Goal: Information Seeking & Learning: Understand process/instructions

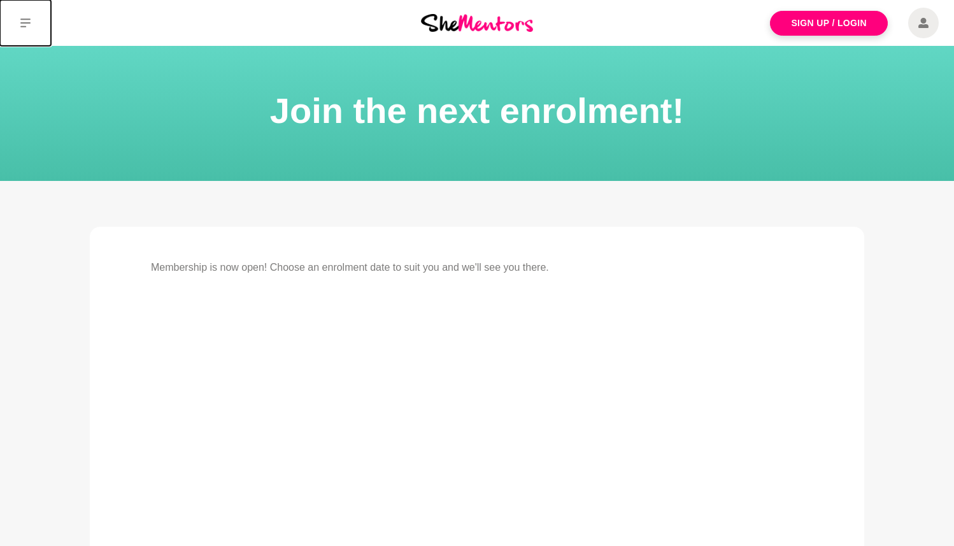
click at [25, 20] on icon at bounding box center [25, 23] width 10 height 10
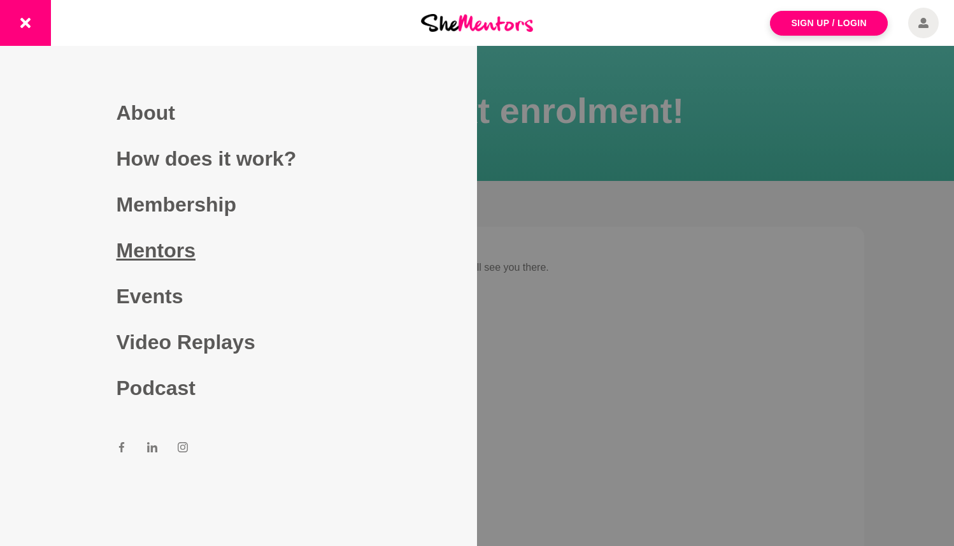
click at [170, 250] on link "Mentors" at bounding box center [238, 250] width 244 height 46
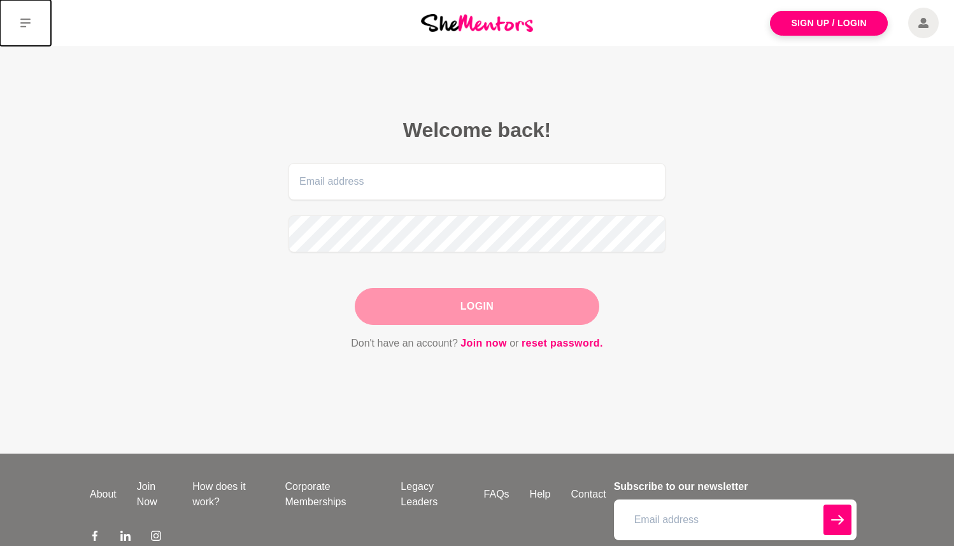
click at [28, 19] on icon at bounding box center [25, 22] width 10 height 9
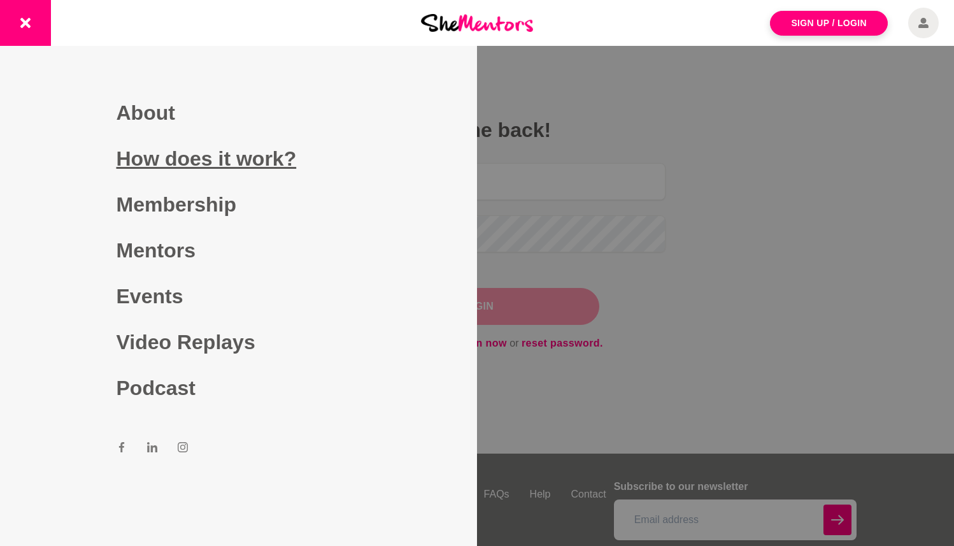
click at [257, 158] on link "How does it work?" at bounding box center [238, 159] width 244 height 46
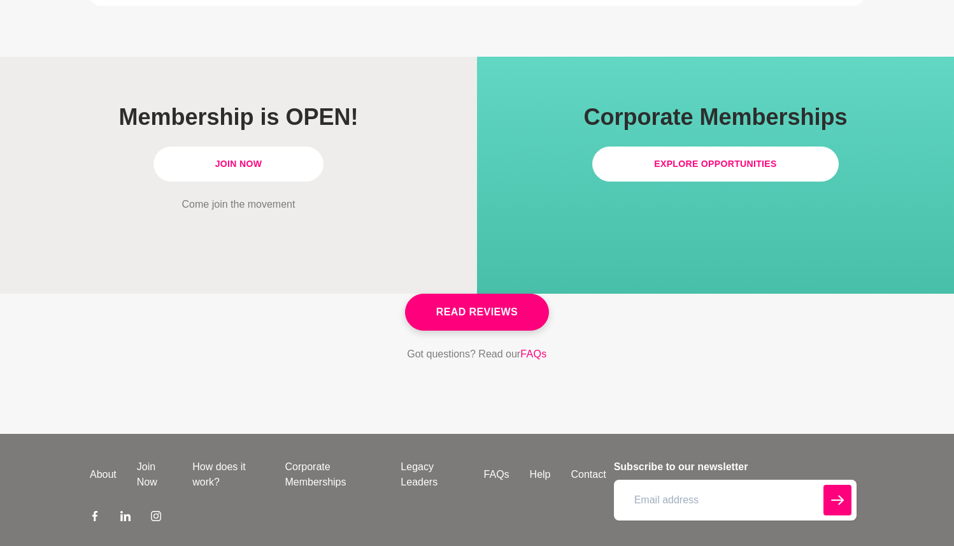
scroll to position [3681, 0]
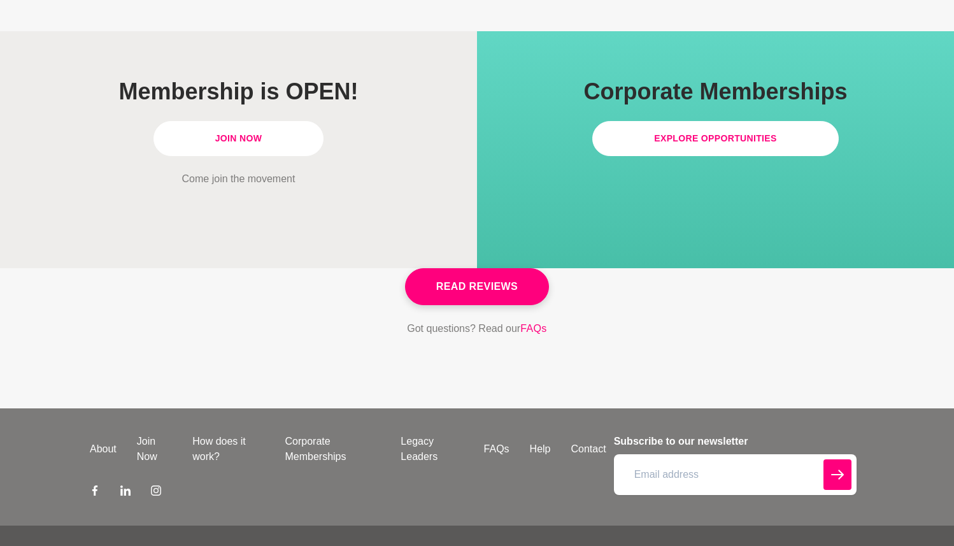
click at [269, 121] on link "Join Now" at bounding box center [238, 138] width 171 height 35
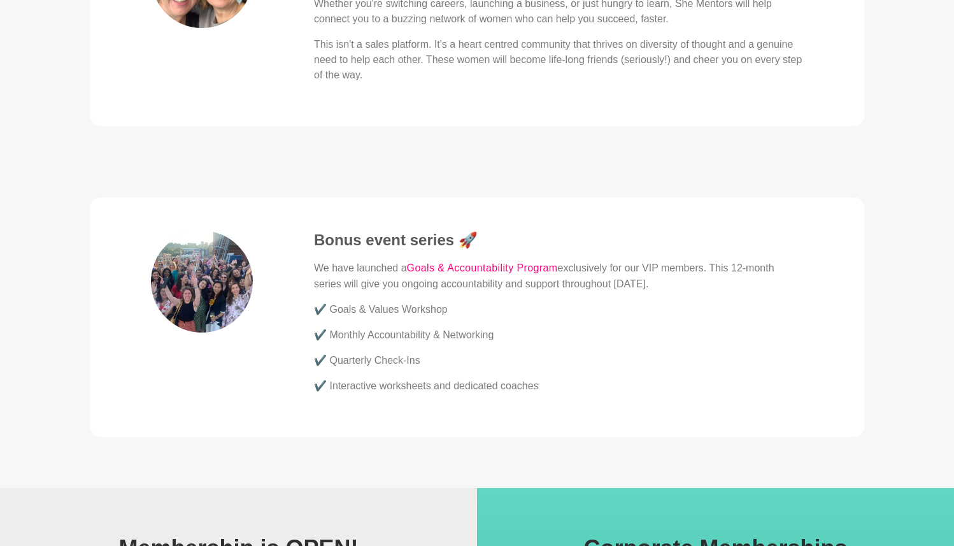
scroll to position [3681, 0]
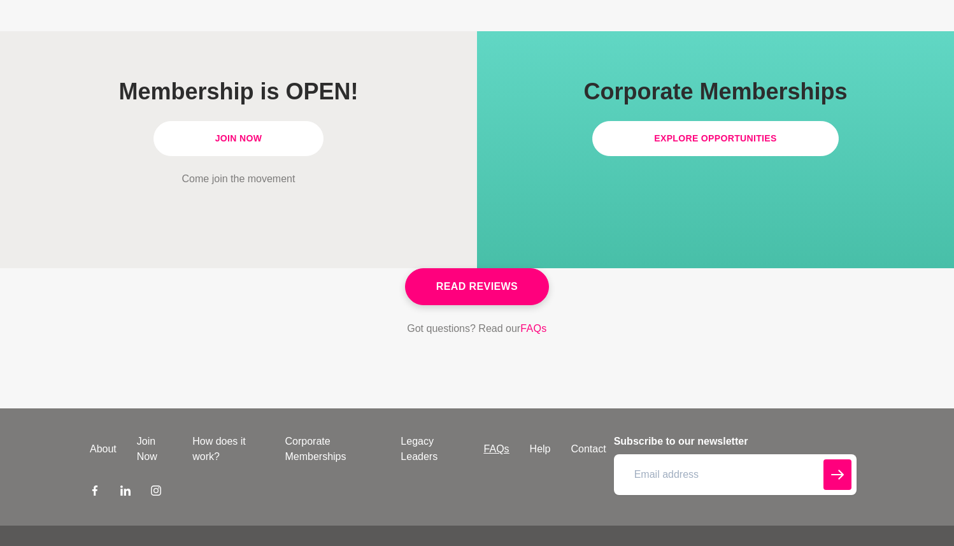
click at [497, 441] on link "FAQs" at bounding box center [497, 448] width 46 height 15
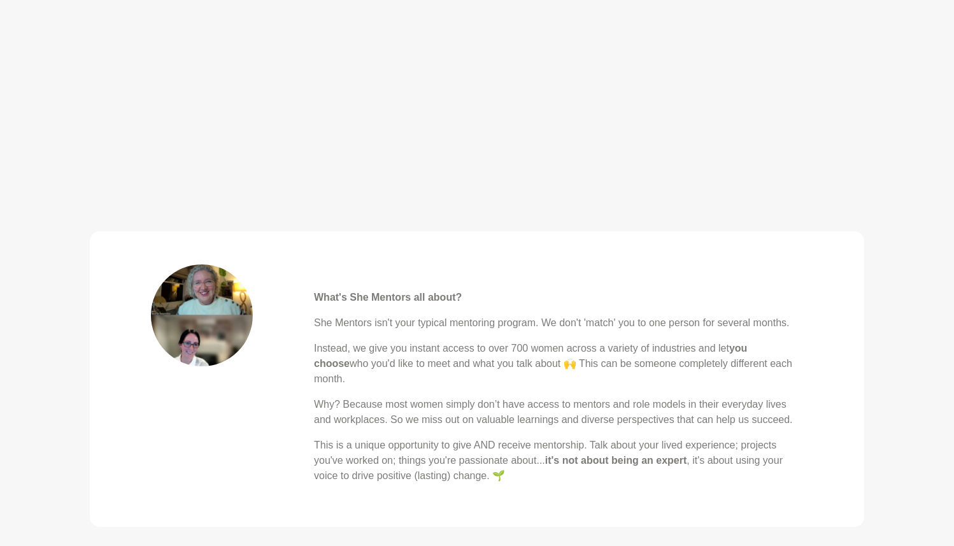
scroll to position [0, 0]
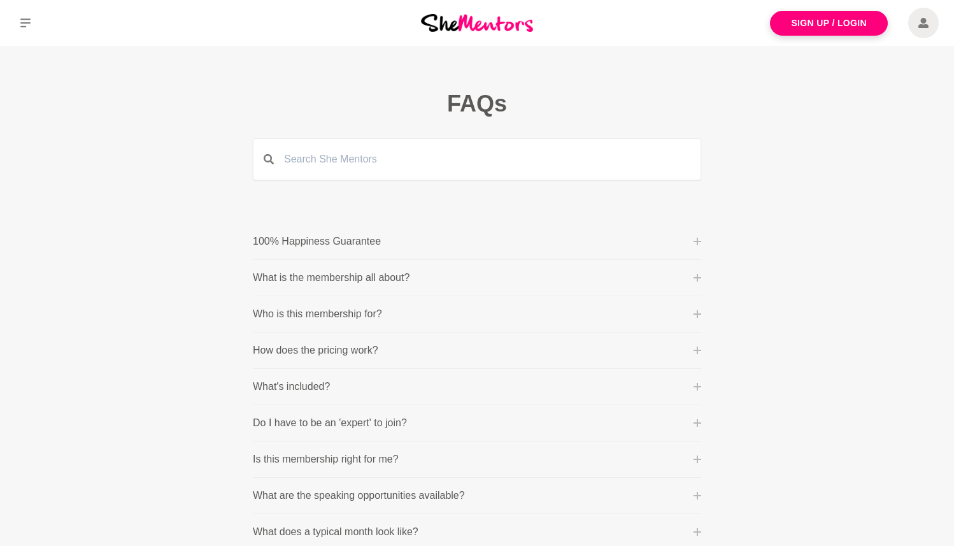
click at [694, 349] on icon at bounding box center [697, 350] width 8 height 8
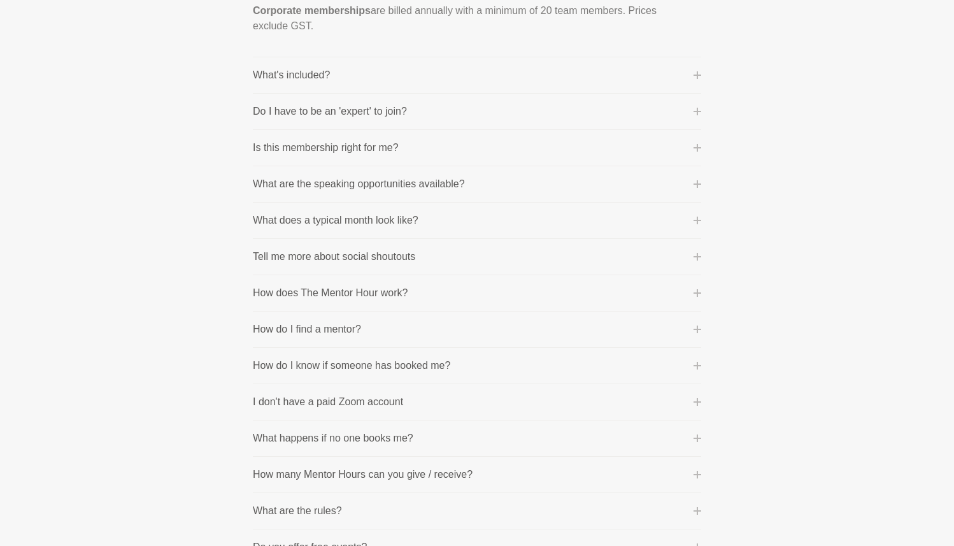
scroll to position [547, 0]
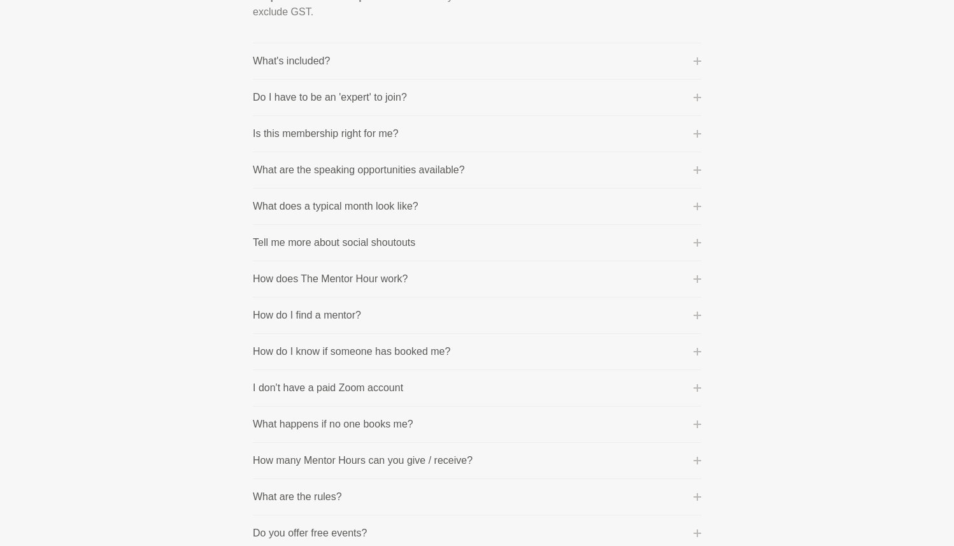
click at [699, 169] on icon at bounding box center [697, 170] width 8 height 8
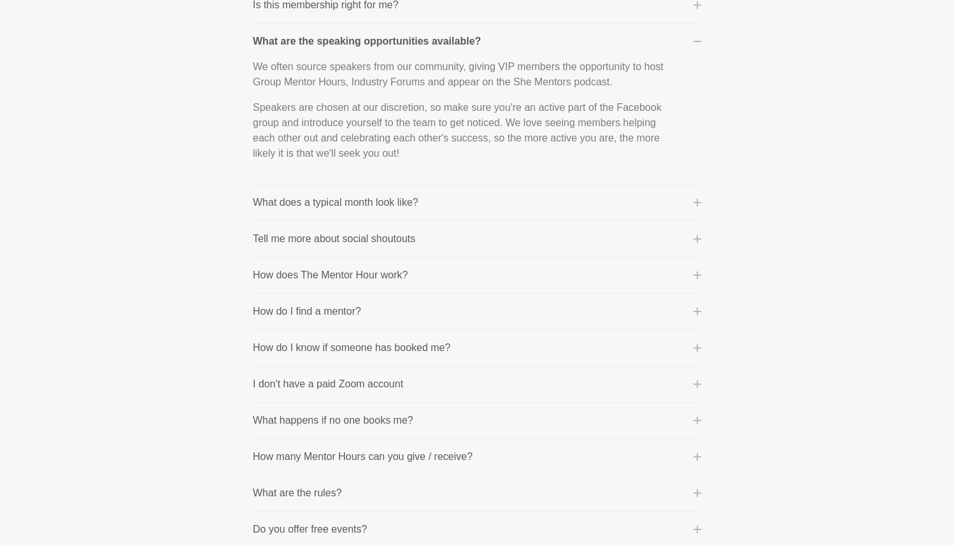
scroll to position [453, 0]
click at [696, 40] on icon at bounding box center [697, 43] width 8 height 8
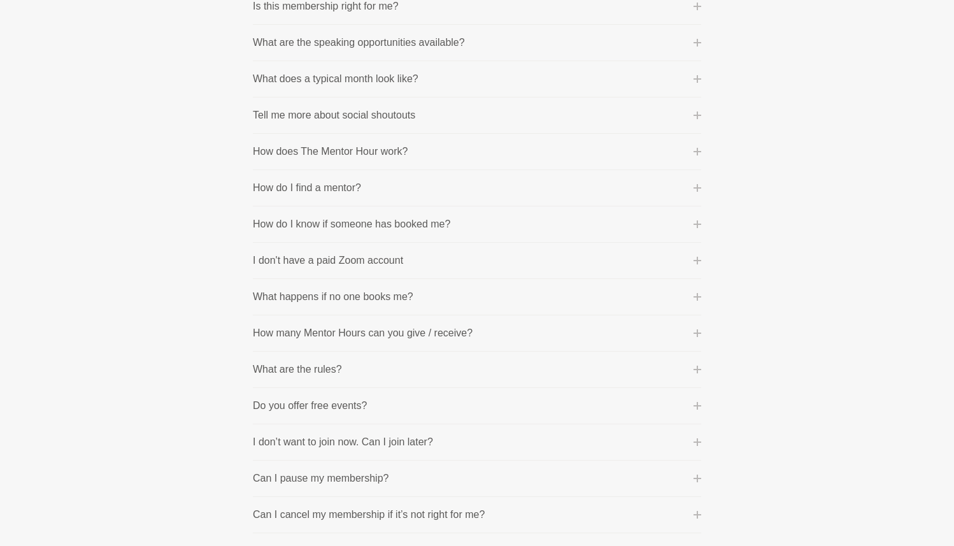
click at [694, 77] on icon at bounding box center [697, 79] width 8 height 8
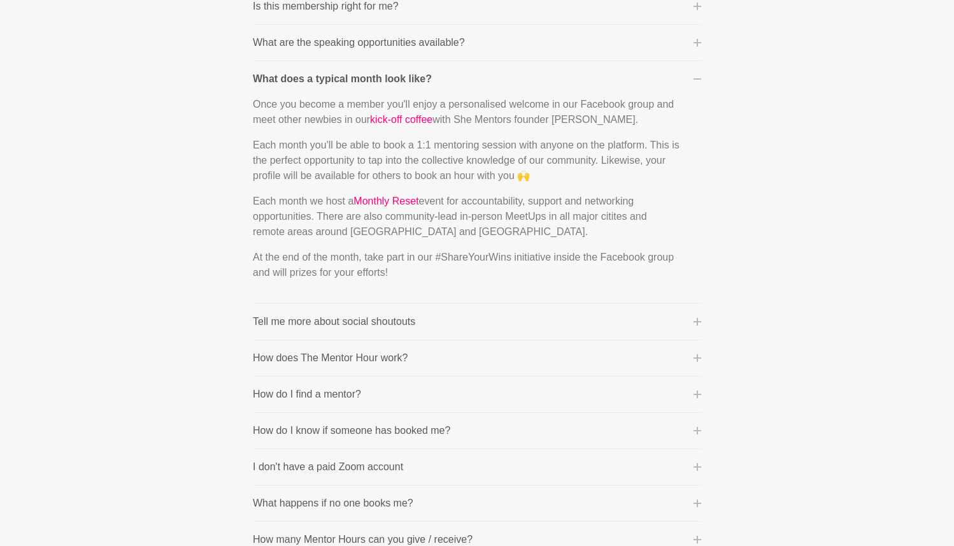
click at [694, 77] on icon at bounding box center [697, 79] width 8 height 8
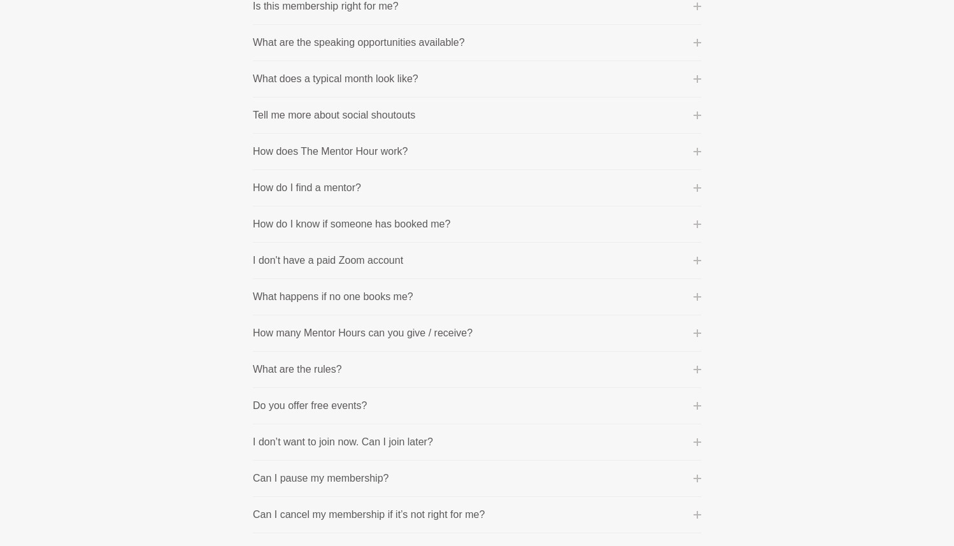
click at [698, 150] on icon at bounding box center [697, 152] width 8 height 8
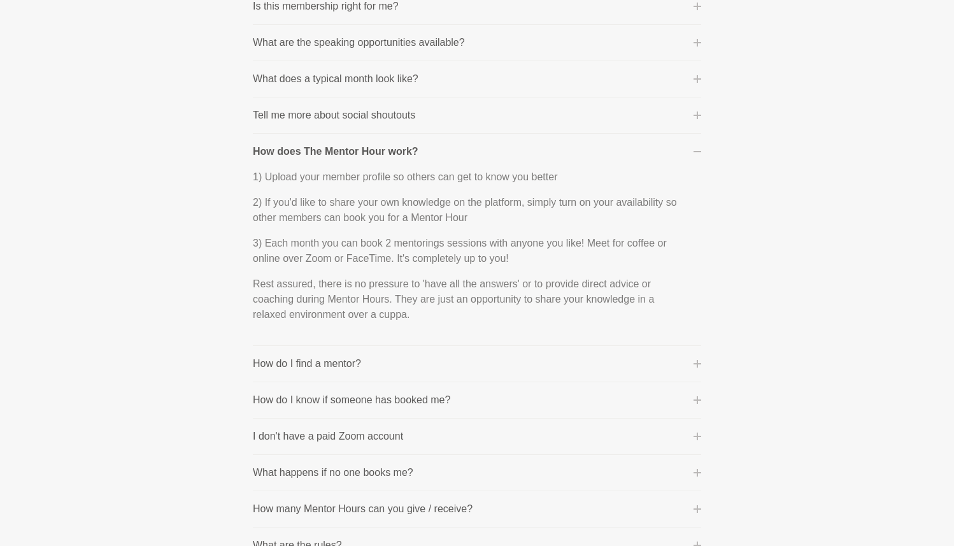
click at [698, 150] on icon at bounding box center [697, 152] width 8 height 8
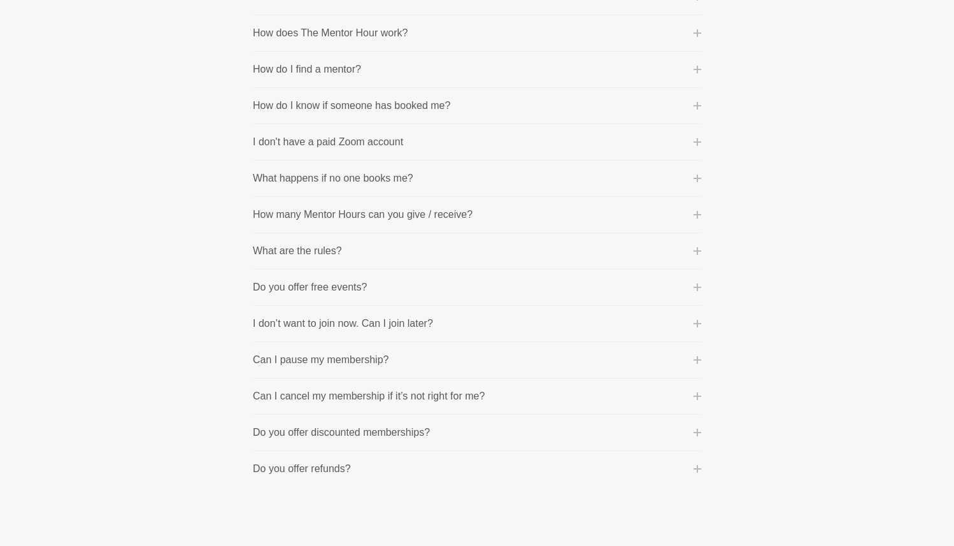
scroll to position [576, 0]
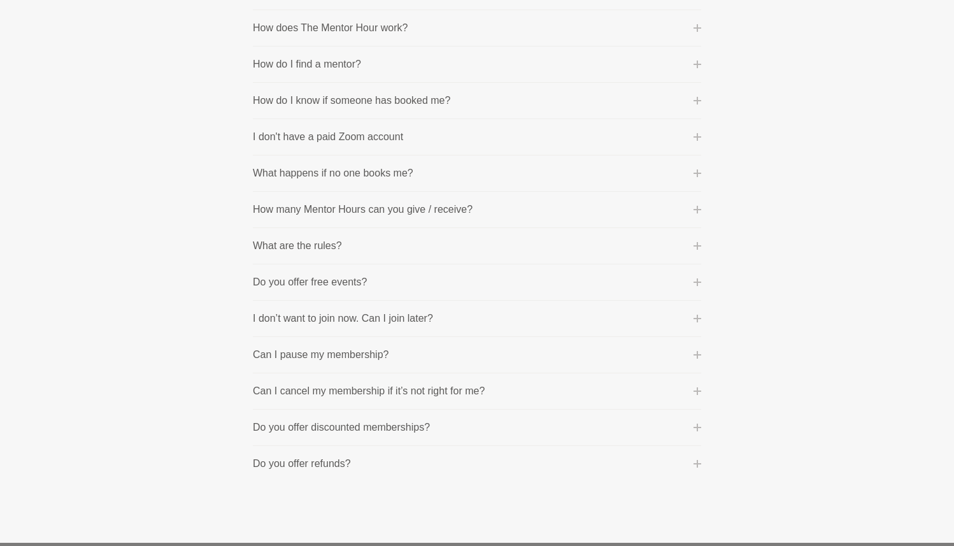
click at [696, 169] on icon at bounding box center [697, 173] width 8 height 8
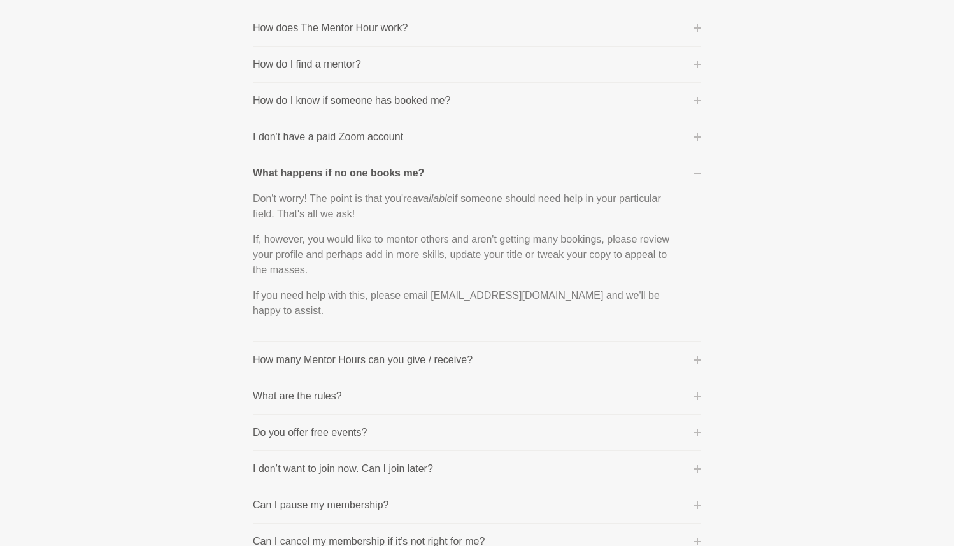
click at [697, 169] on icon at bounding box center [697, 173] width 8 height 8
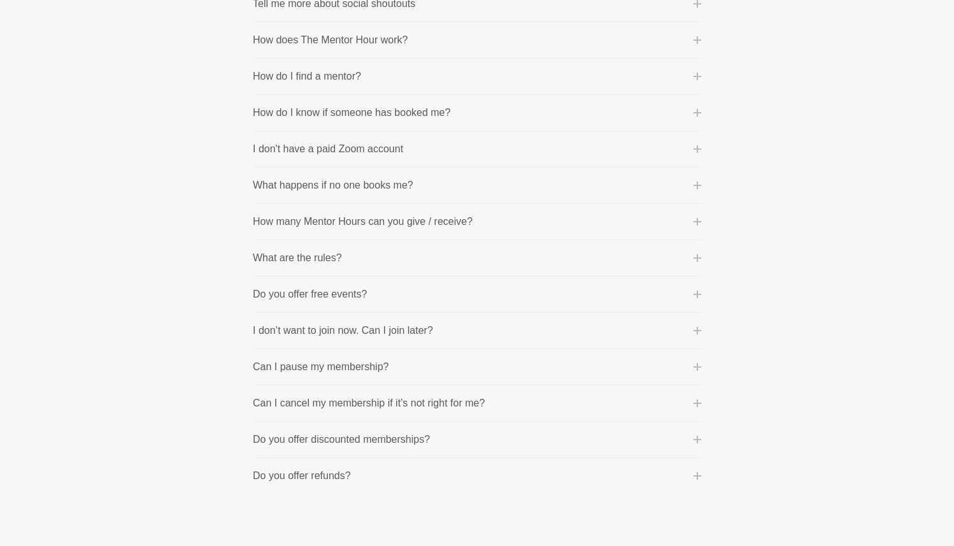
scroll to position [561, 0]
click at [698, 115] on icon at bounding box center [697, 115] width 8 height 8
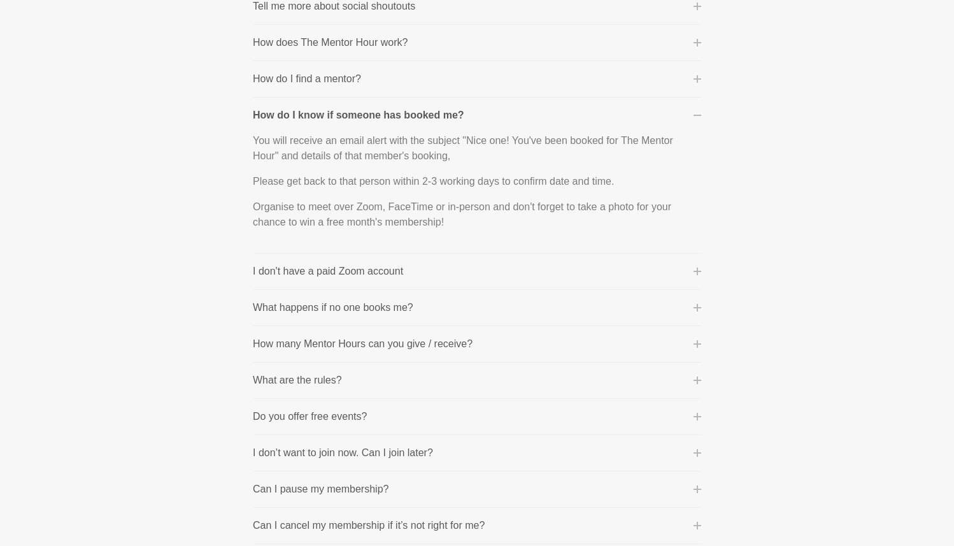
click at [698, 115] on icon at bounding box center [697, 115] width 8 height 1
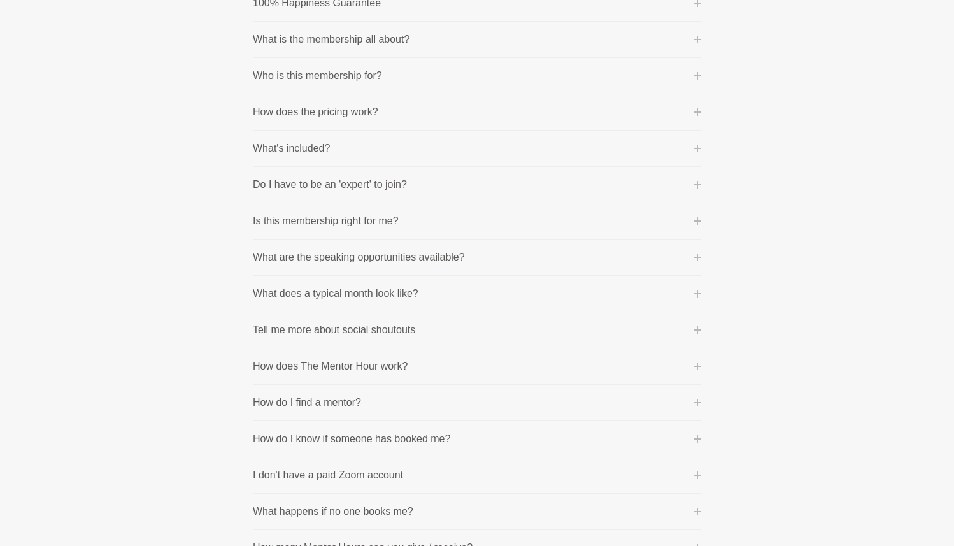
scroll to position [230, 0]
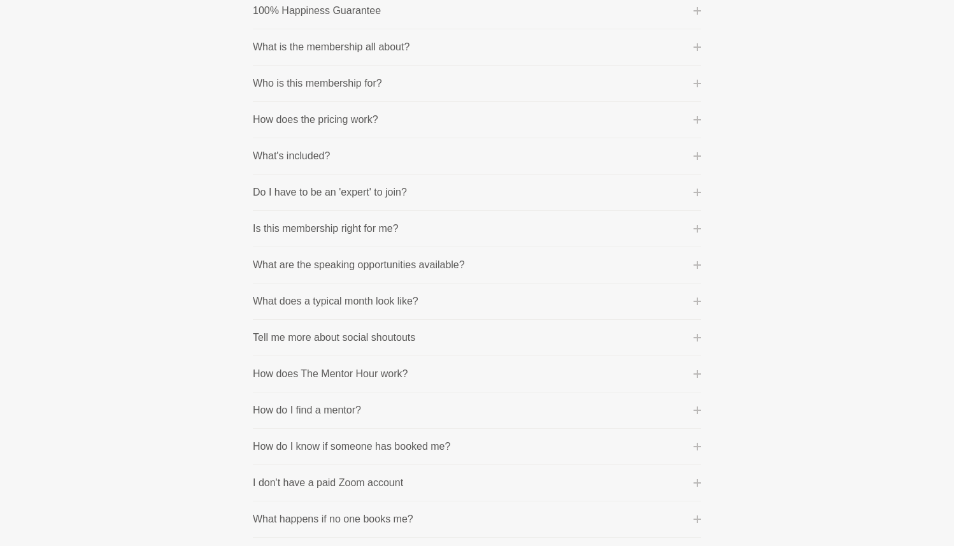
click at [696, 194] on icon at bounding box center [697, 192] width 8 height 8
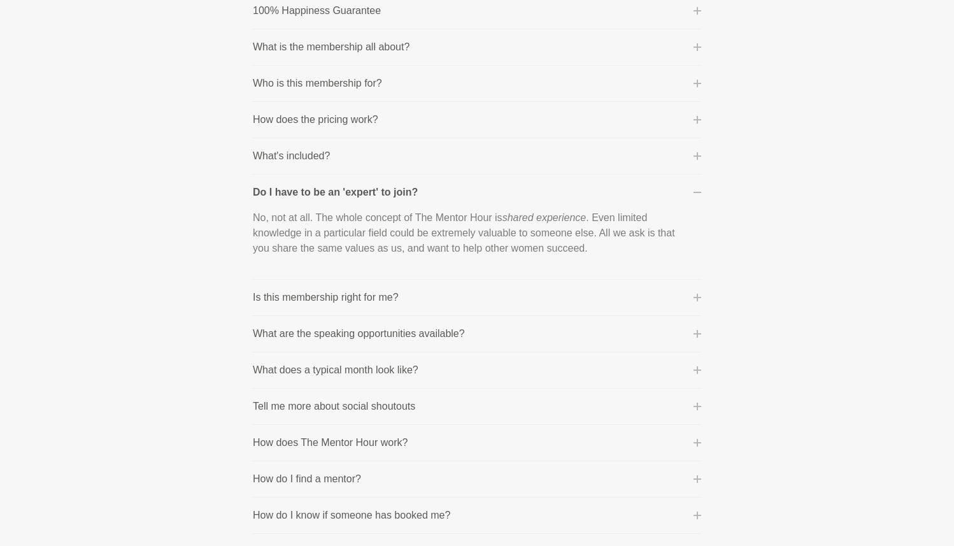
click at [696, 194] on icon at bounding box center [697, 192] width 8 height 8
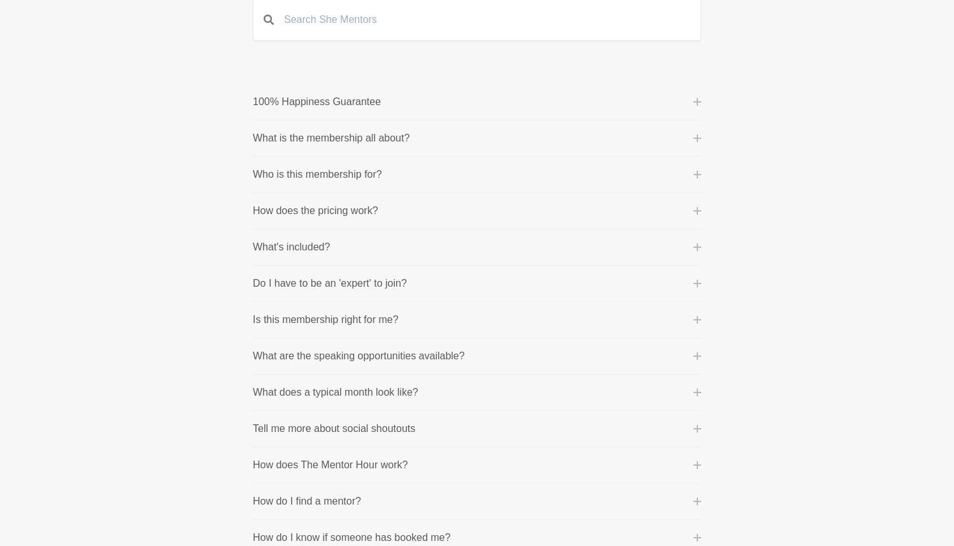
scroll to position [59, 0]
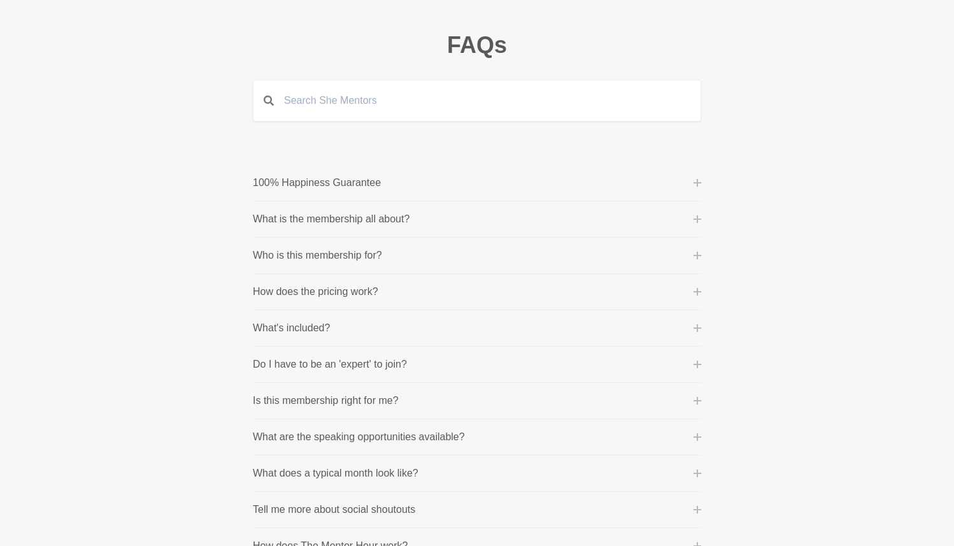
click at [696, 252] on icon at bounding box center [697, 255] width 8 height 8
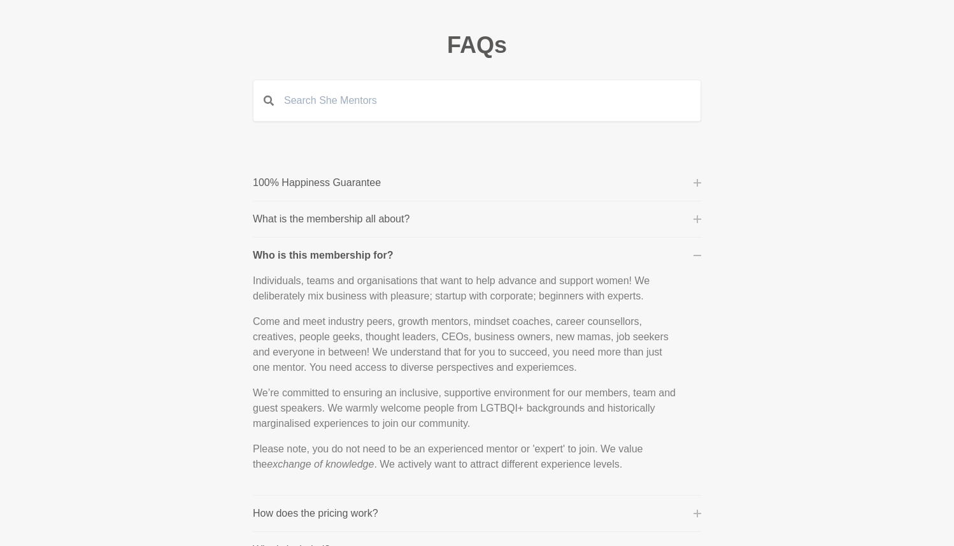
click at [697, 215] on icon at bounding box center [697, 219] width 8 height 8
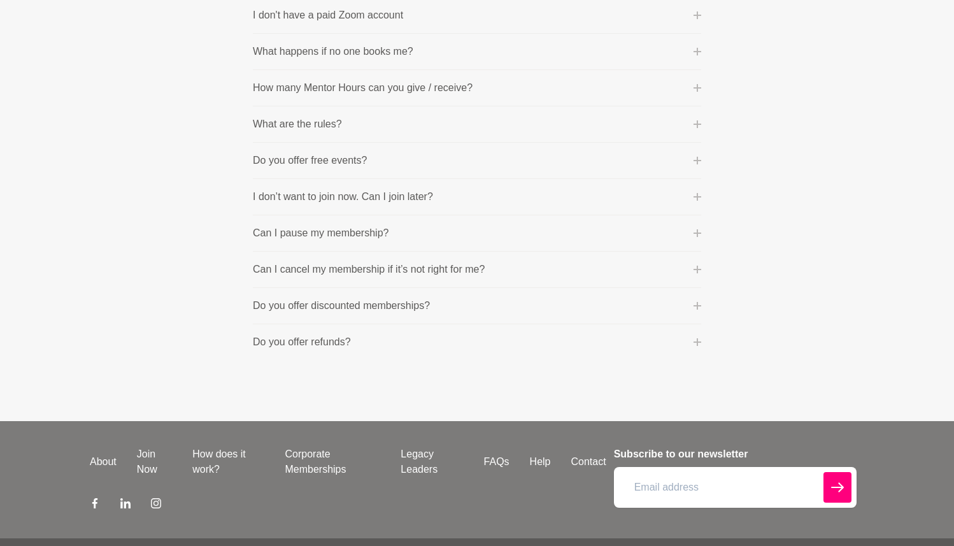
scroll to position [1181, 0]
